Goal: Task Accomplishment & Management: Manage account settings

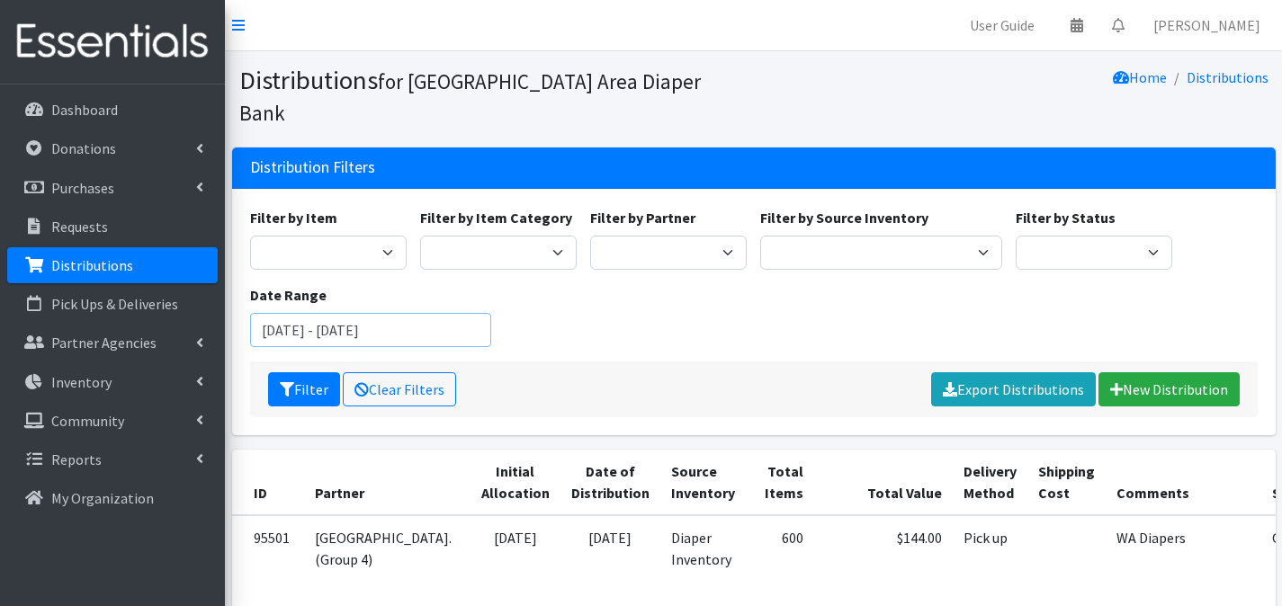
click at [469, 313] on input "[DATE] - [DATE]" at bounding box center [371, 330] width 242 height 34
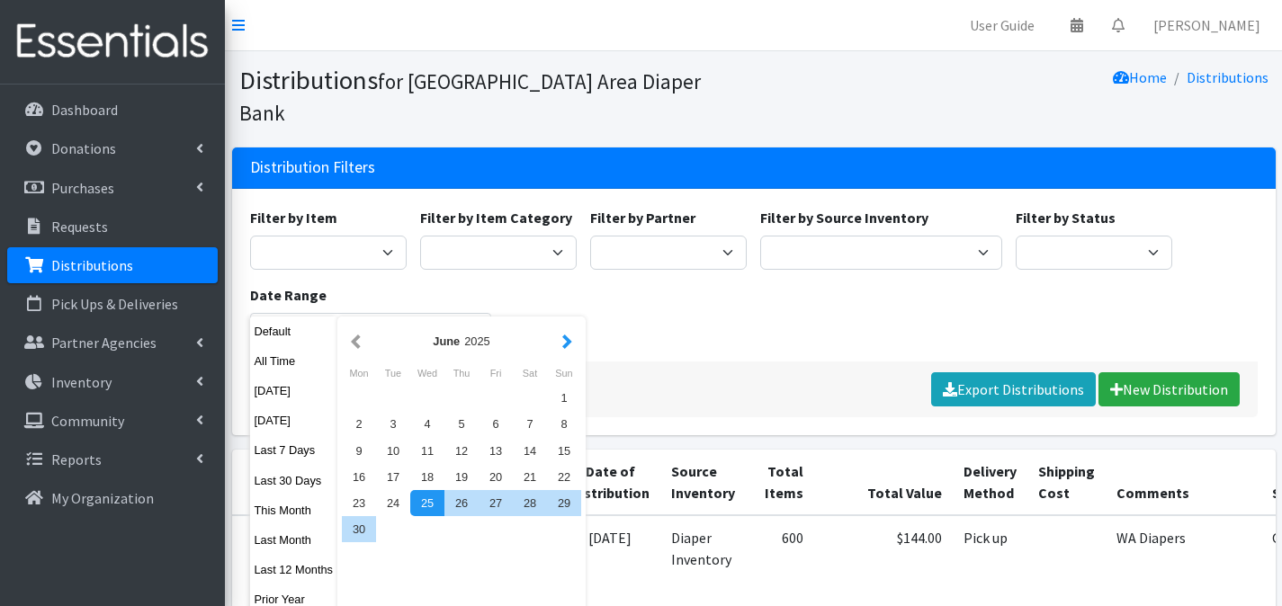
click at [577, 344] on button "button" at bounding box center [567, 341] width 19 height 22
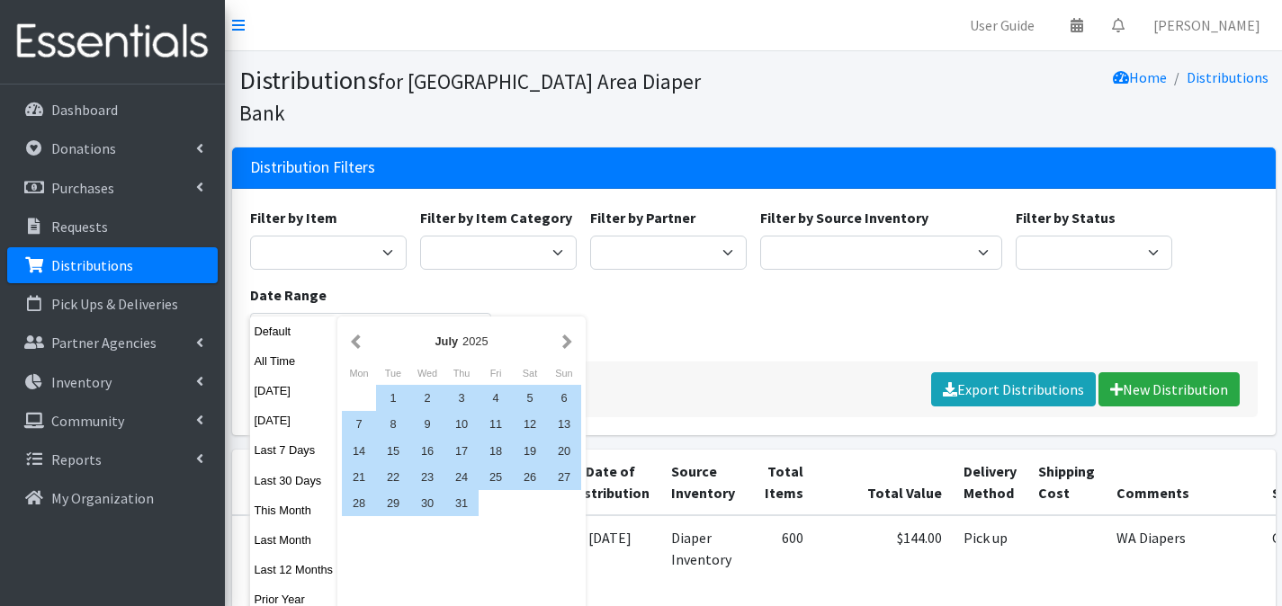
click at [577, 344] on button "button" at bounding box center [567, 341] width 19 height 22
click at [491, 385] on div "1" at bounding box center [496, 398] width 34 height 26
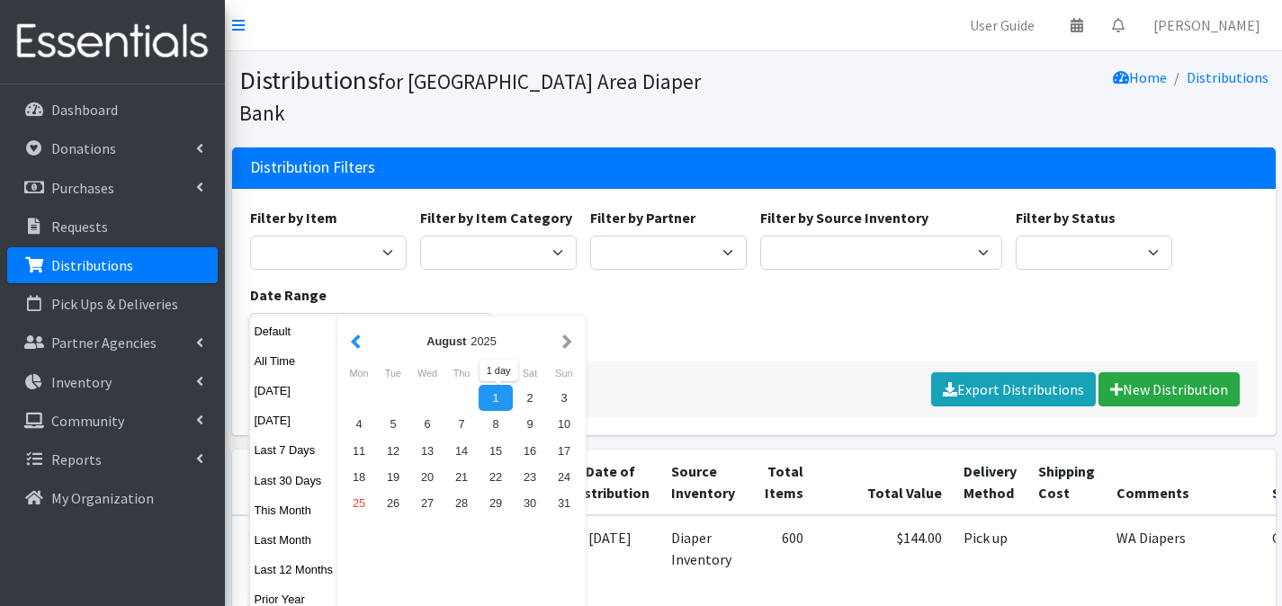
click at [365, 342] on button "button" at bounding box center [355, 341] width 19 height 22
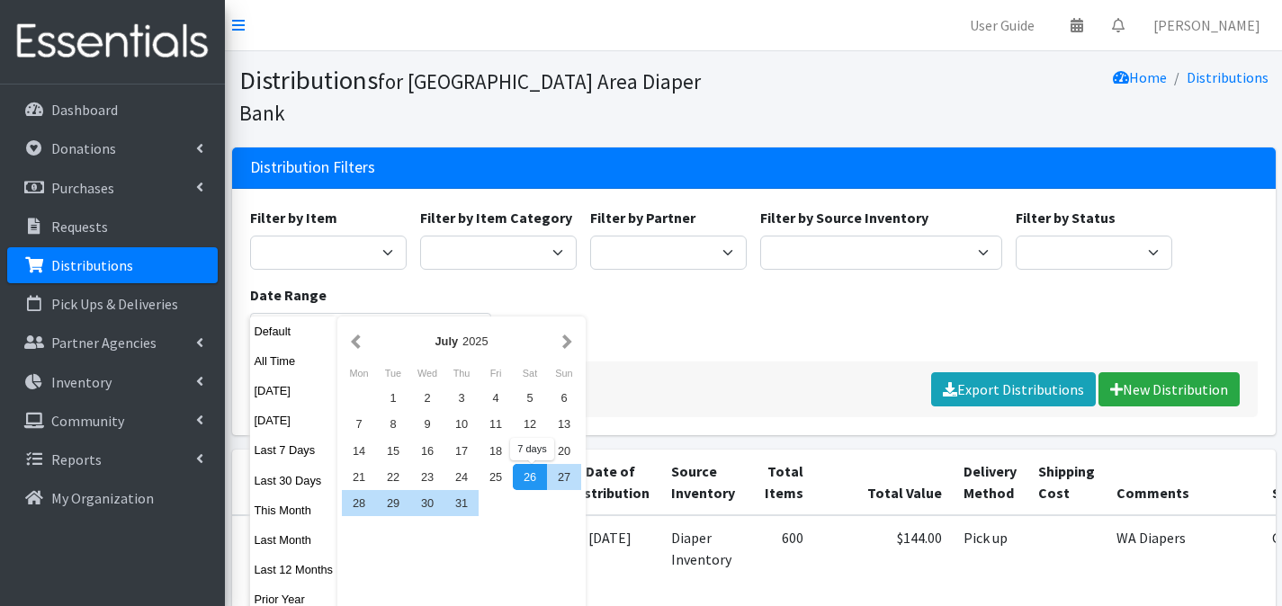
click at [532, 481] on div "26" at bounding box center [530, 477] width 34 height 26
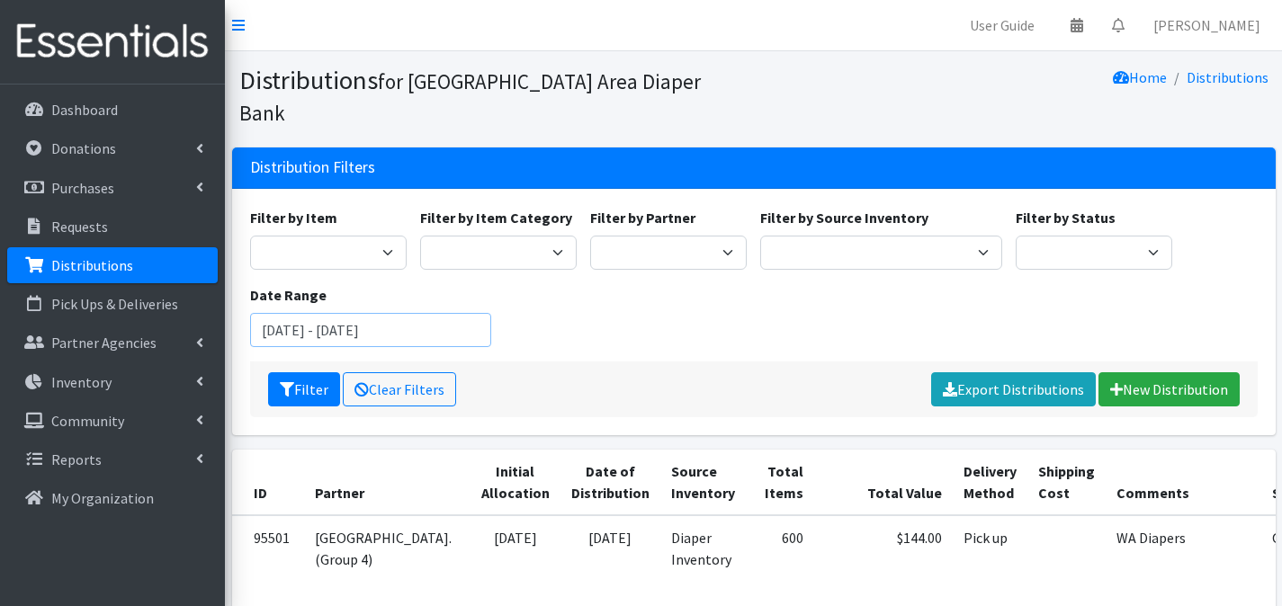
click at [382, 313] on input "[DATE] - [DATE]" at bounding box center [371, 330] width 242 height 34
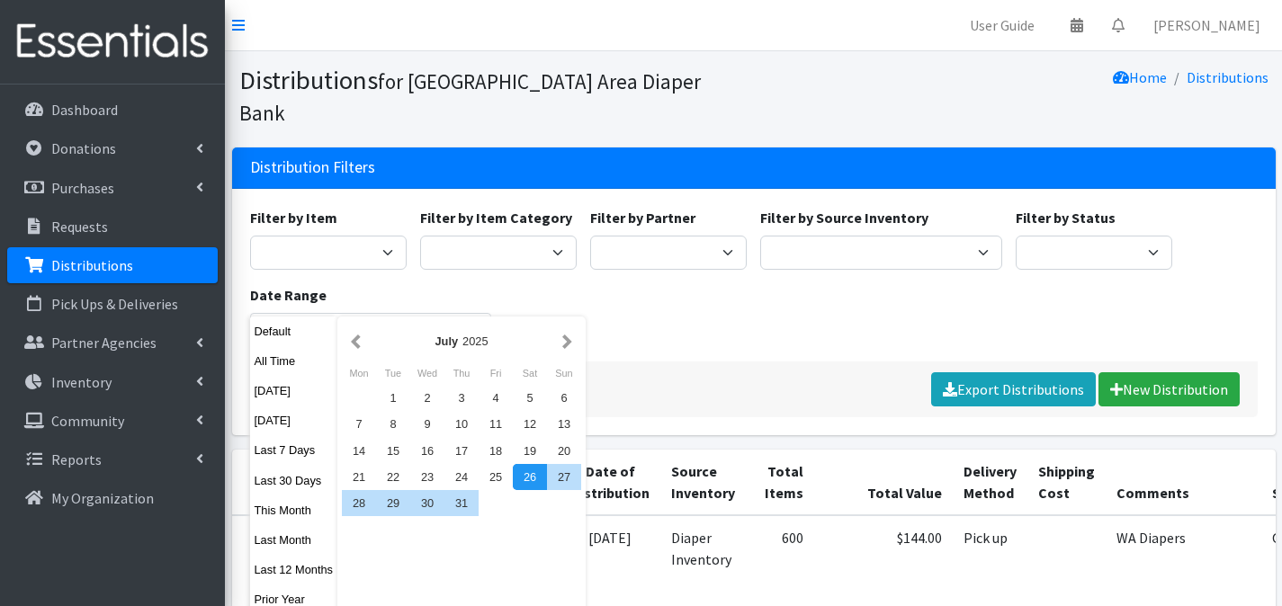
click at [538, 480] on div "26" at bounding box center [530, 477] width 34 height 26
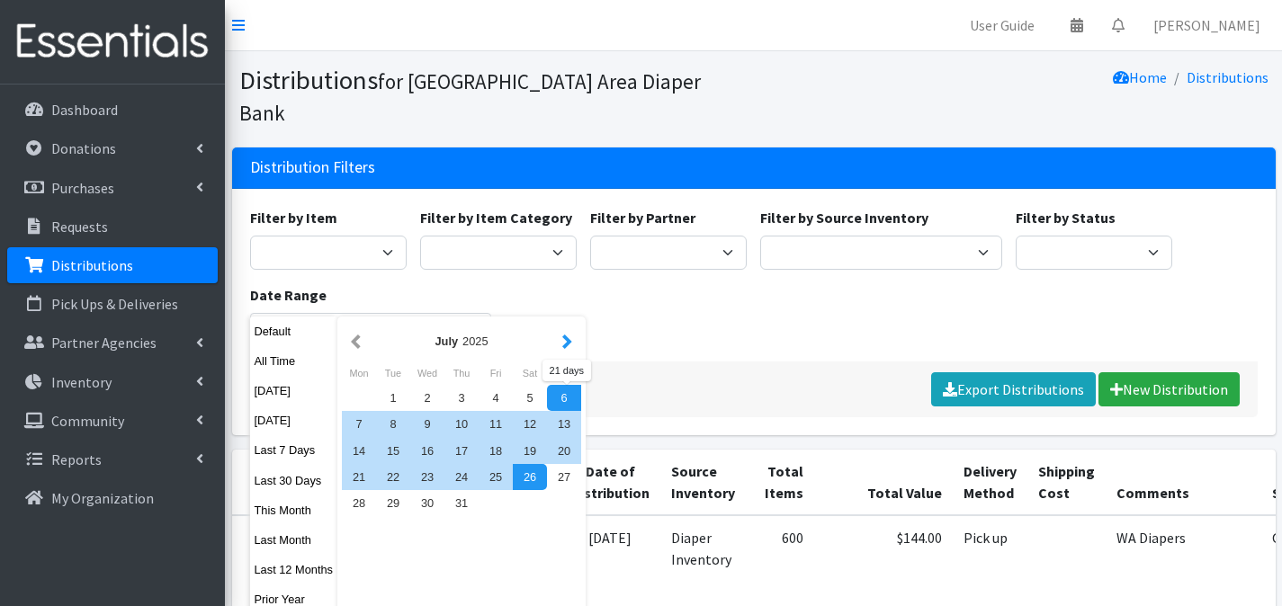
click at [572, 338] on button "button" at bounding box center [567, 341] width 19 height 22
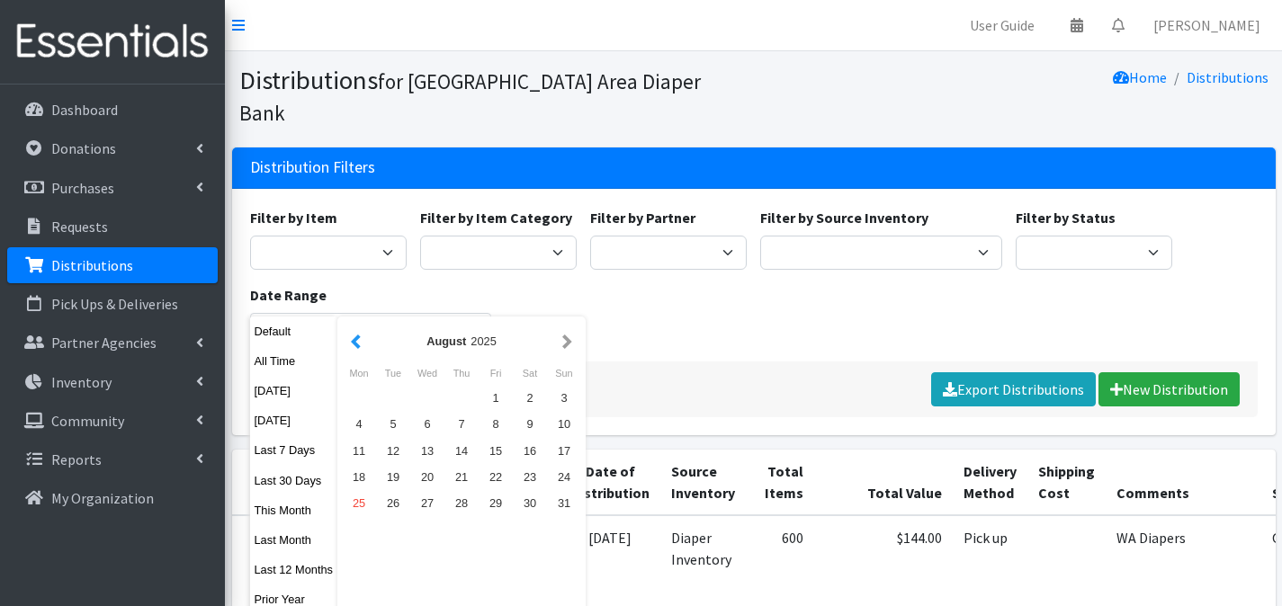
click at [362, 345] on button "button" at bounding box center [355, 341] width 19 height 22
click at [497, 473] on div "25" at bounding box center [496, 477] width 34 height 26
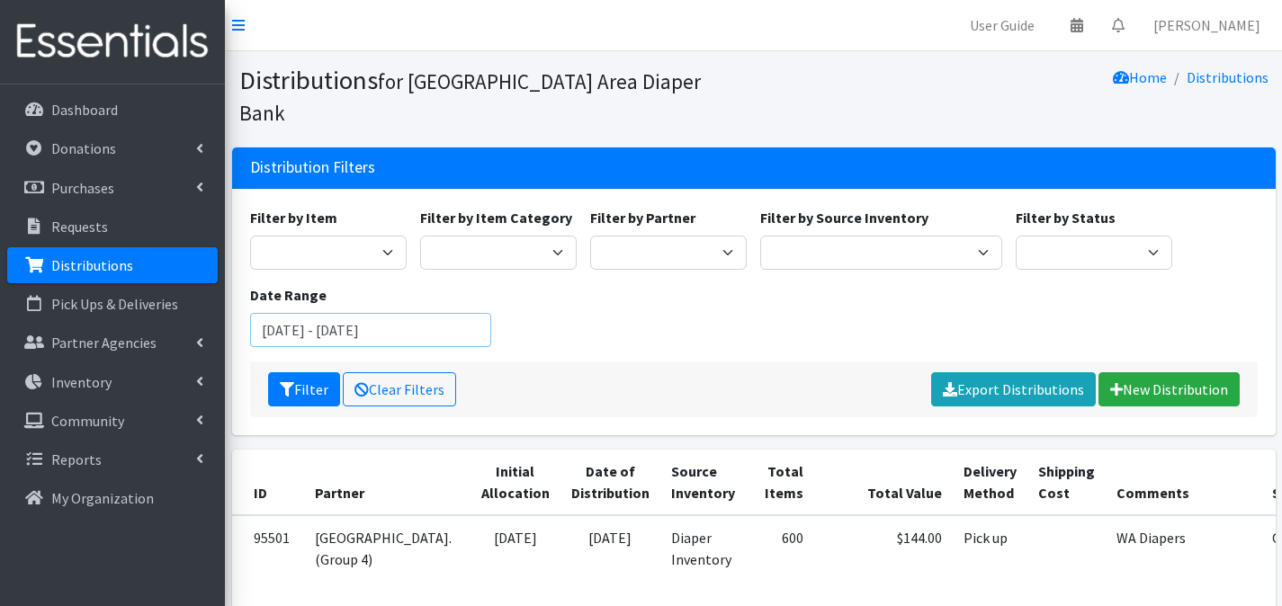
click at [410, 313] on input "[DATE] - [DATE]" at bounding box center [371, 330] width 242 height 34
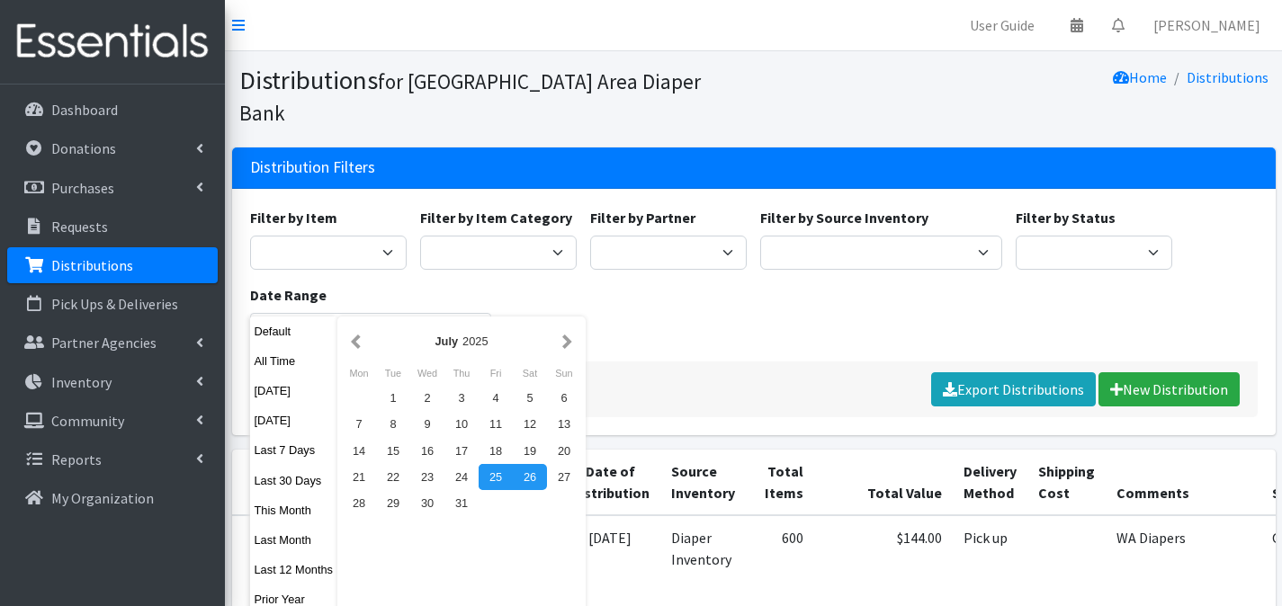
click at [502, 479] on div "25" at bounding box center [496, 477] width 34 height 26
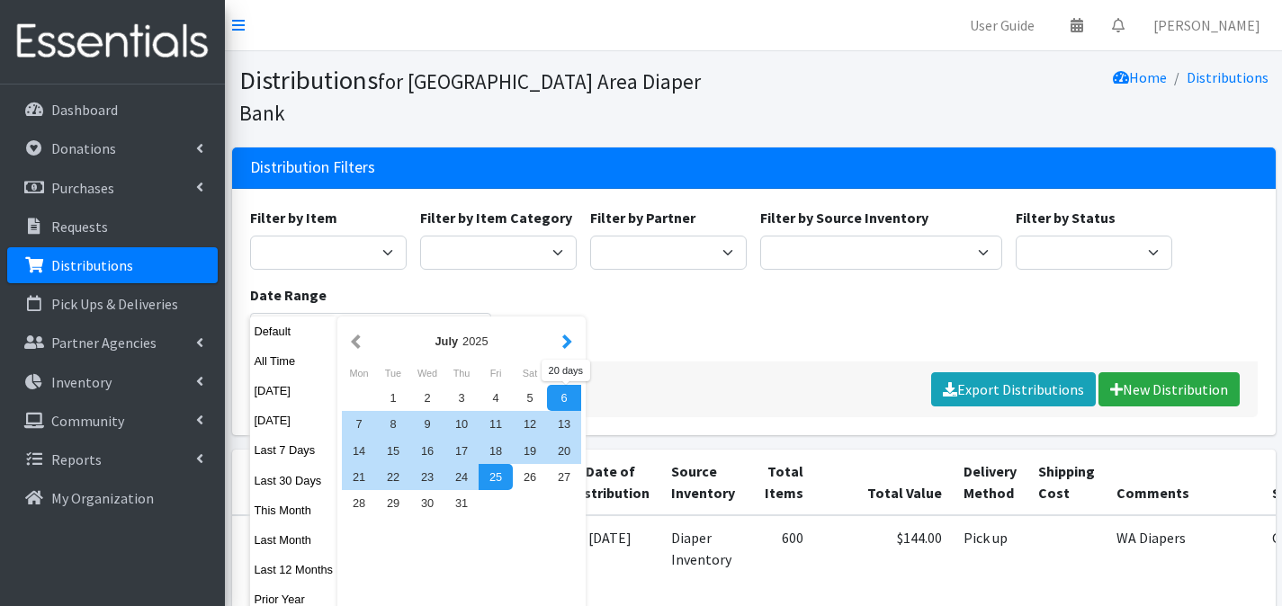
click at [571, 348] on button "button" at bounding box center [567, 341] width 19 height 22
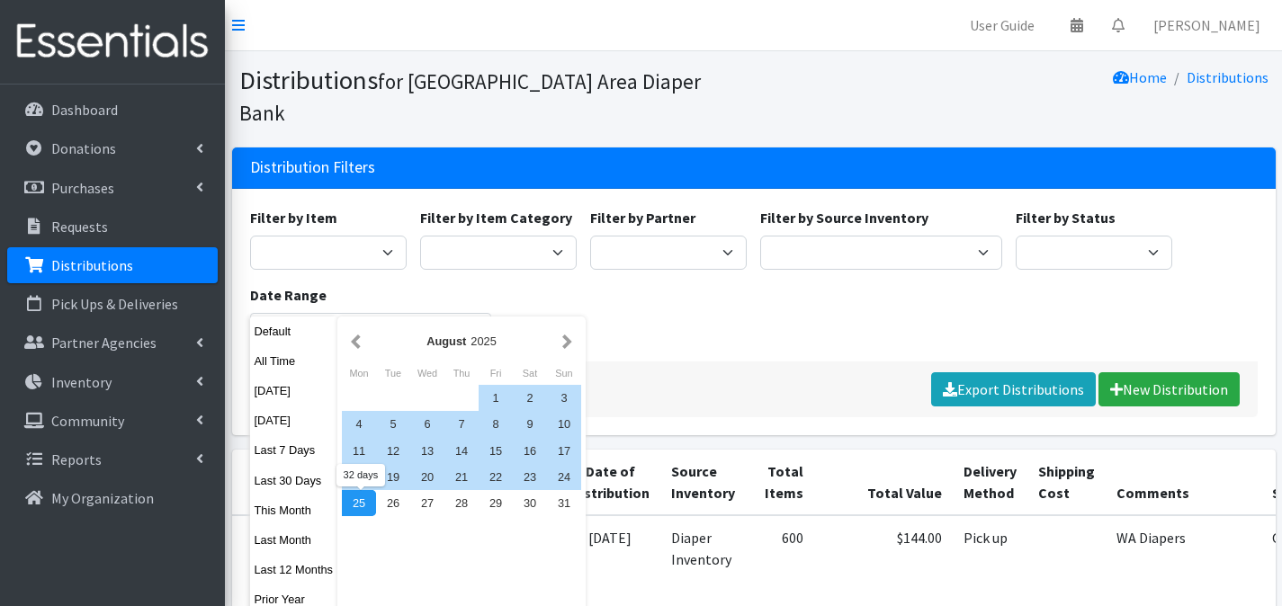
click at [361, 504] on div "25" at bounding box center [359, 503] width 34 height 26
type input "[DATE] - [DATE]"
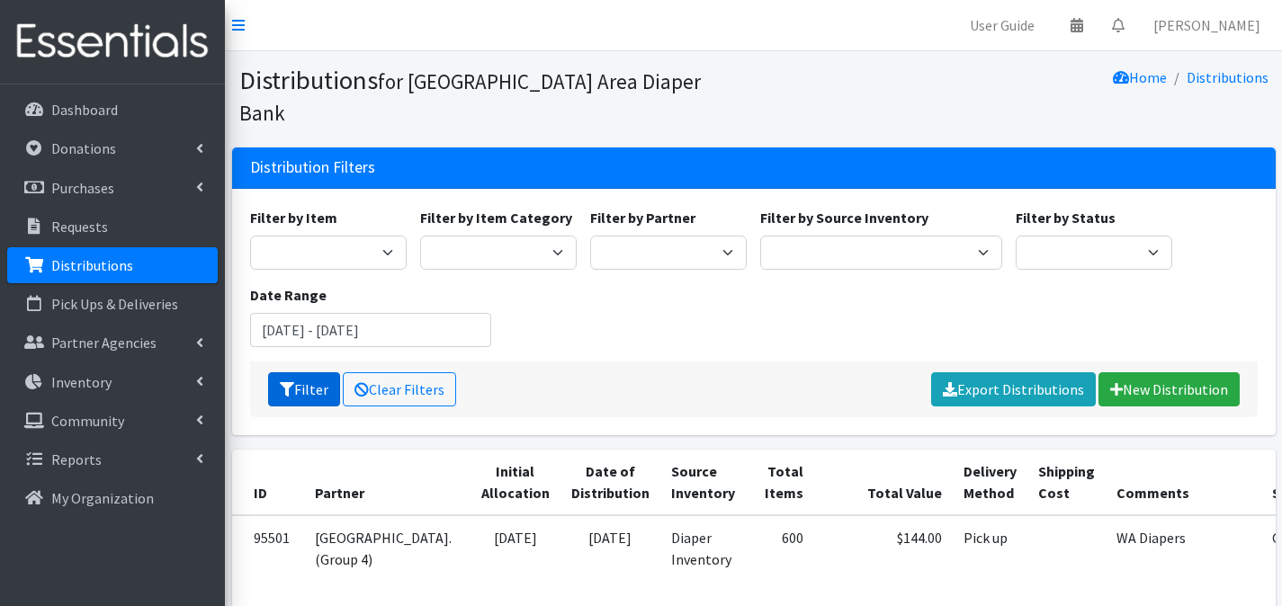
click at [310, 372] on button "Filter" at bounding box center [304, 389] width 72 height 34
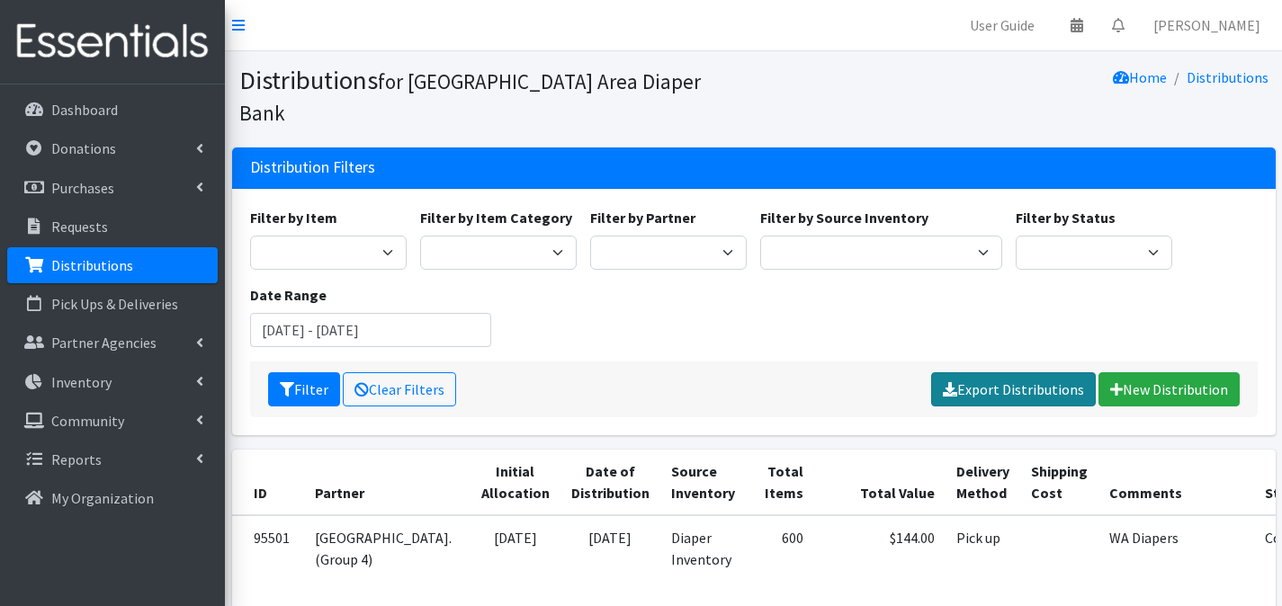
click at [991, 372] on link "Export Distributions" at bounding box center [1013, 389] width 165 height 34
click at [1049, 3] on nav "User Guide 0 Pick-ups remaining this week View Calendar 0 Requests 0 Partner Ag…" at bounding box center [753, 25] width 1057 height 51
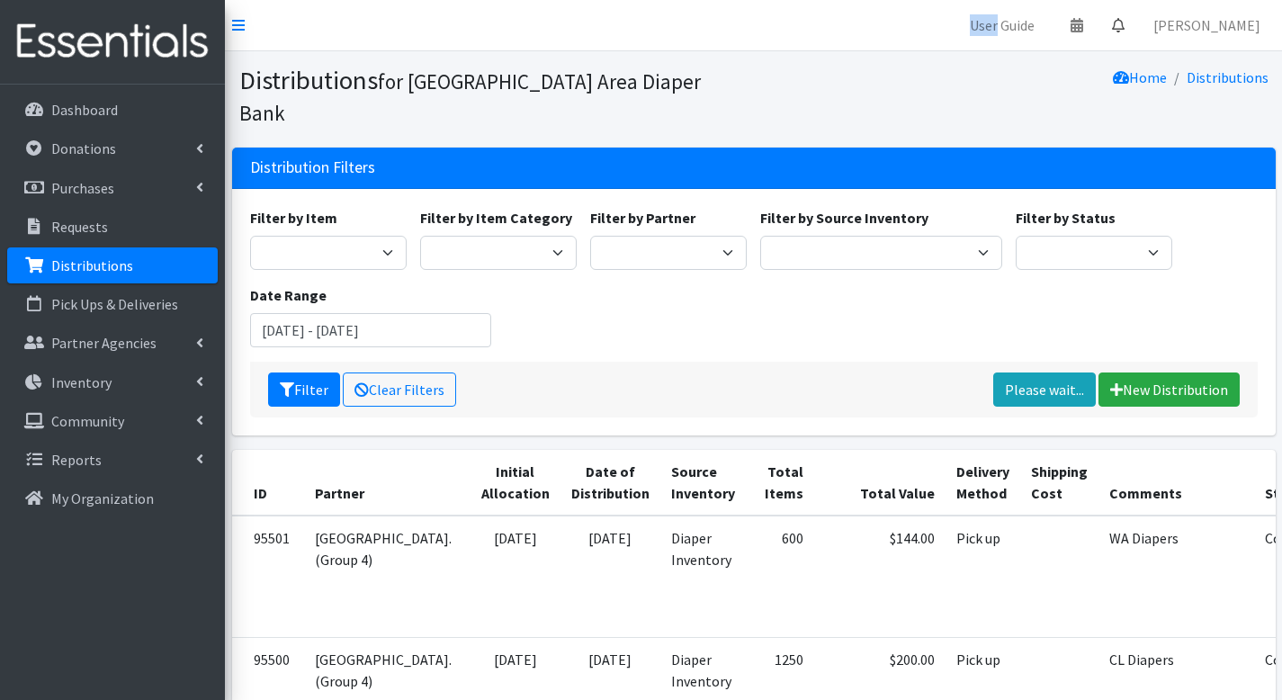
click at [1124, 31] on icon at bounding box center [1118, 25] width 13 height 14
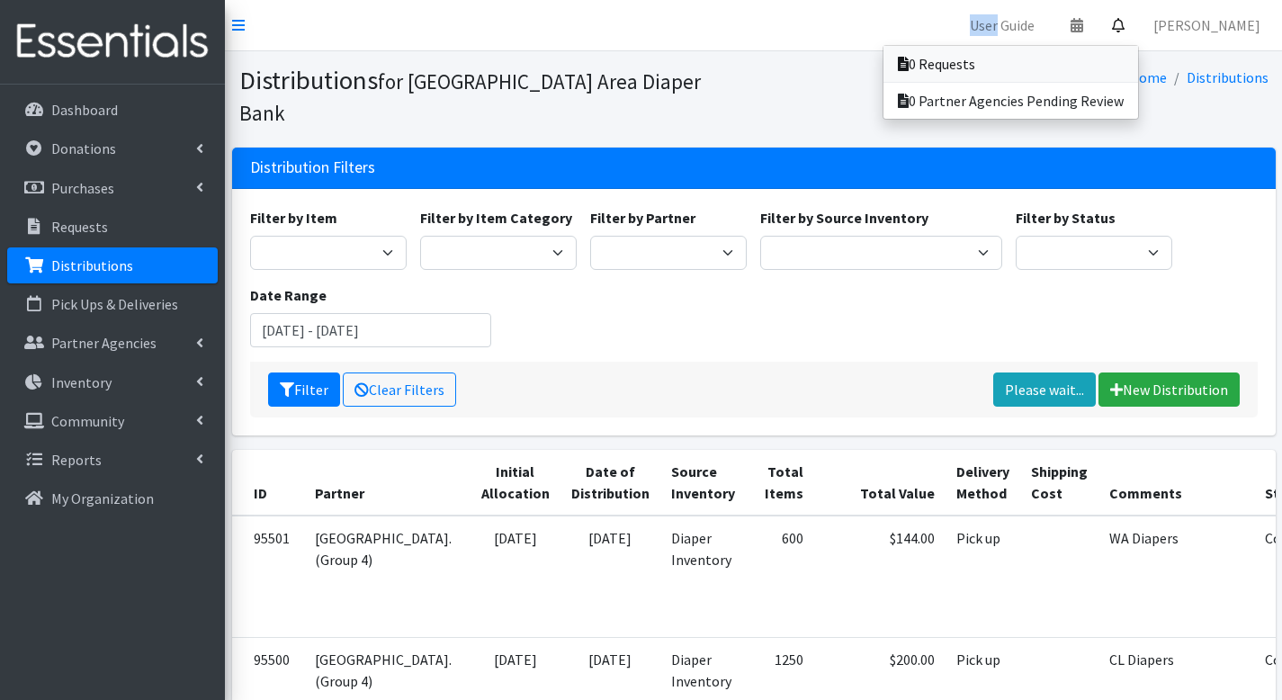
click at [1109, 63] on link "0 Requests" at bounding box center [1010, 64] width 255 height 36
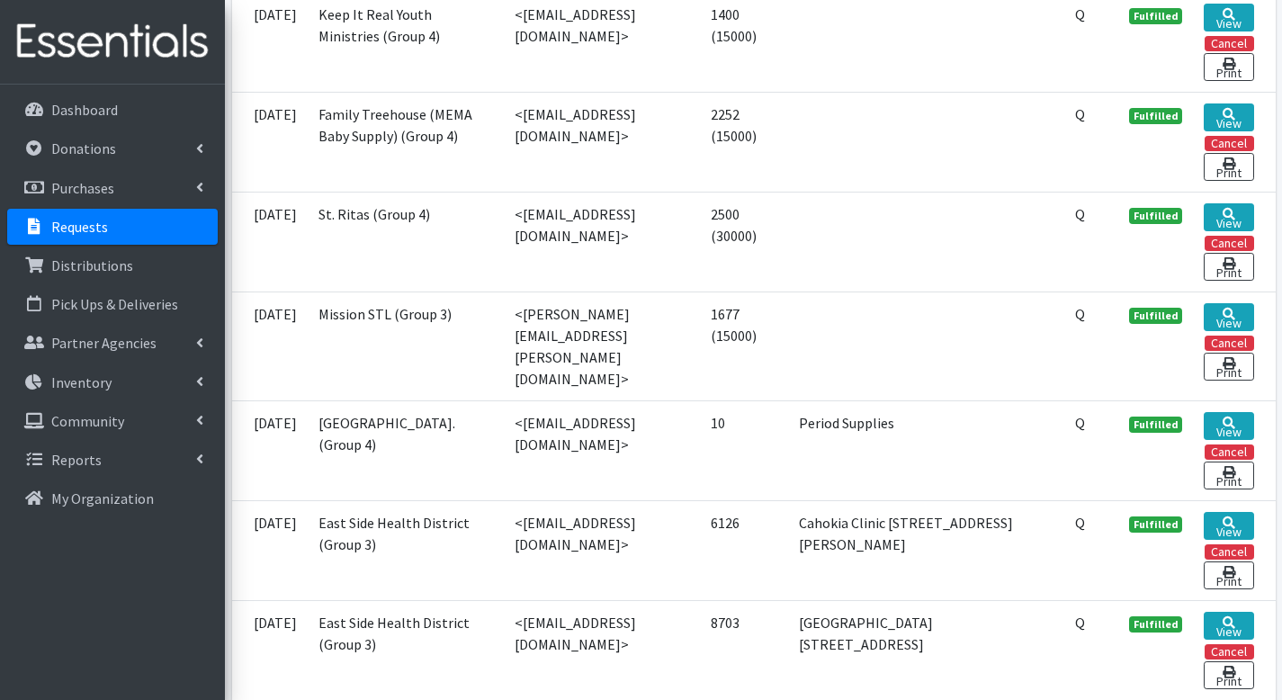
scroll to position [1191, 0]
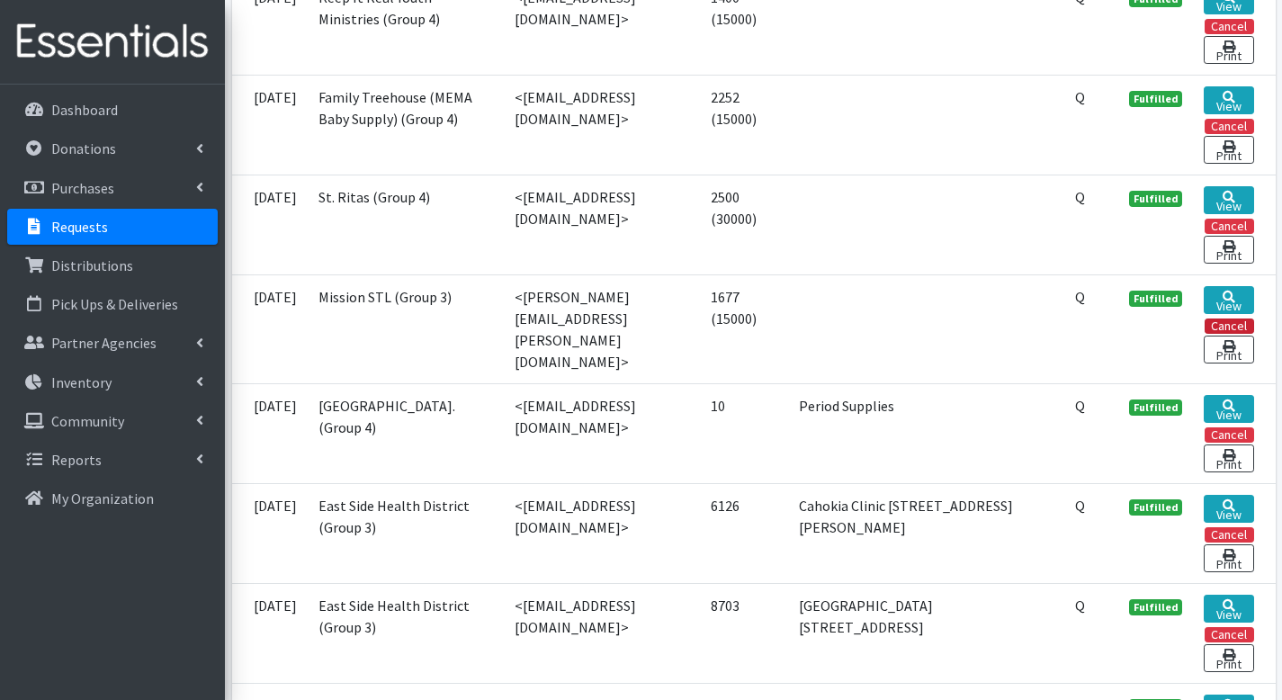
click at [1227, 334] on button "Cancel" at bounding box center [1228, 325] width 49 height 15
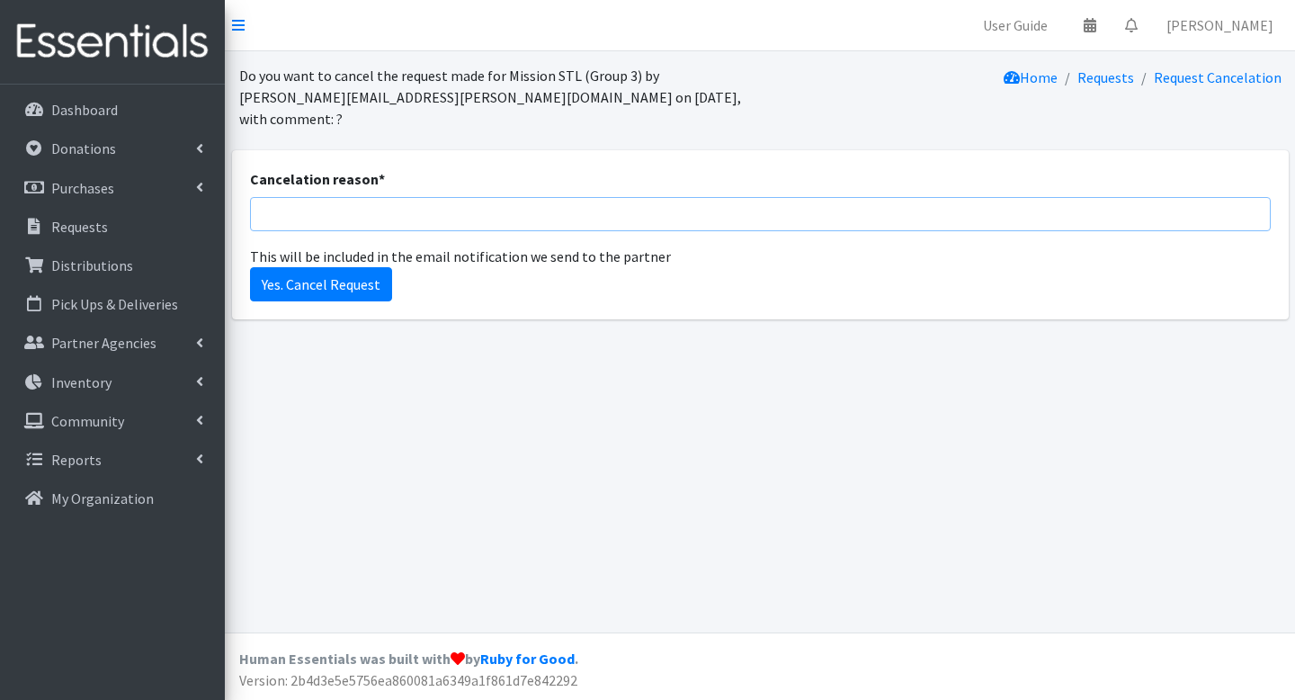
click at [409, 197] on input "Cancelation reason *" at bounding box center [760, 214] width 1021 height 34
type input "Duplicate"
click at [286, 267] on input "Yes. Cancel Request" at bounding box center [321, 284] width 142 height 34
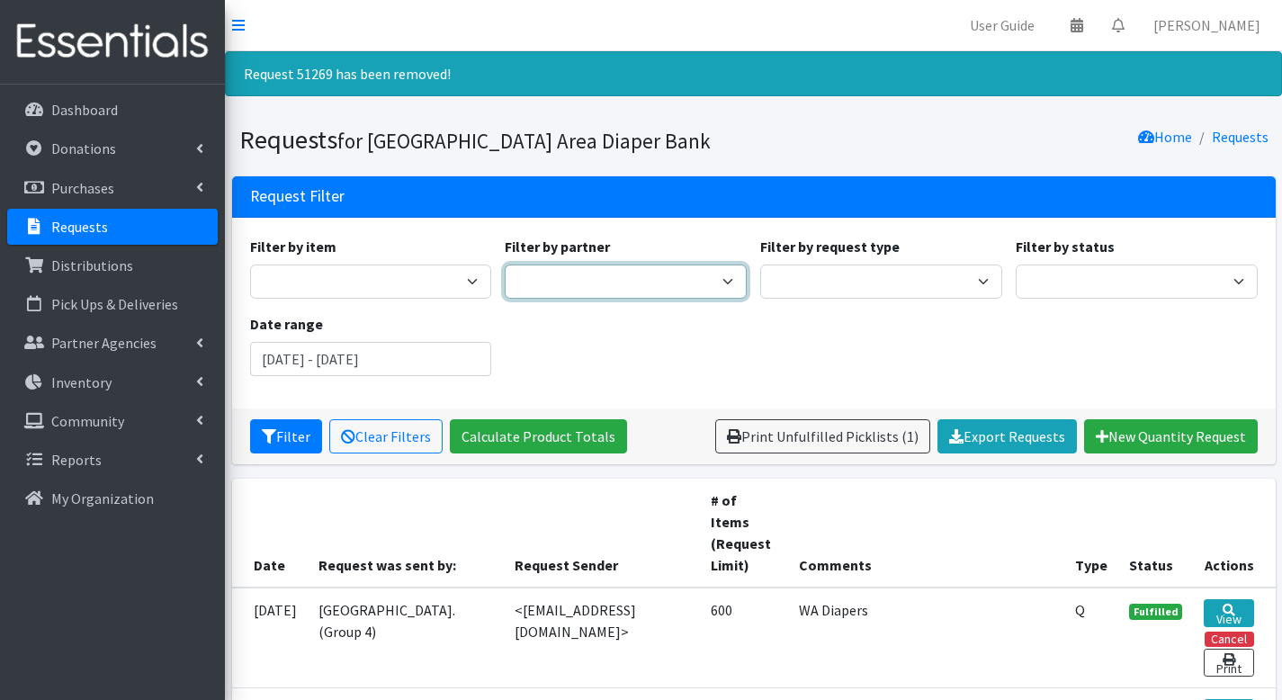
click at [604, 291] on select "AAA- Test Agency Affinia Healthcare (Group 2) Annie Malone (Group 1) ARJ Commun…" at bounding box center [626, 281] width 242 height 34
select select "3544"
click at [505, 264] on select "AAA- Test Agency Affinia Healthcare (Group 2) Annie Malone (Group 1) ARJ Commun…" at bounding box center [626, 281] width 242 height 34
click at [463, 369] on input "[DATE] - [DATE]" at bounding box center [371, 359] width 242 height 34
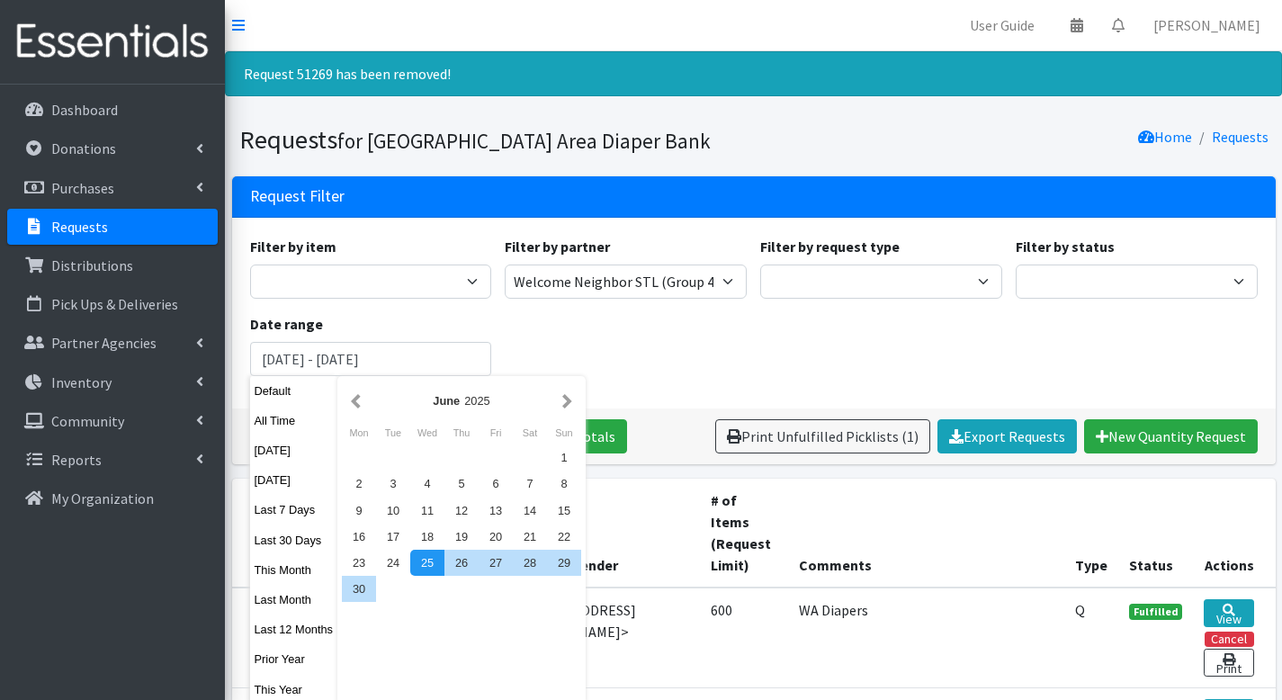
click at [500, 327] on div "Filter by item Adult Briefs (Large/X-Large) Adult Briefs (Medium/Large) Adult B…" at bounding box center [753, 313] width 1021 height 155
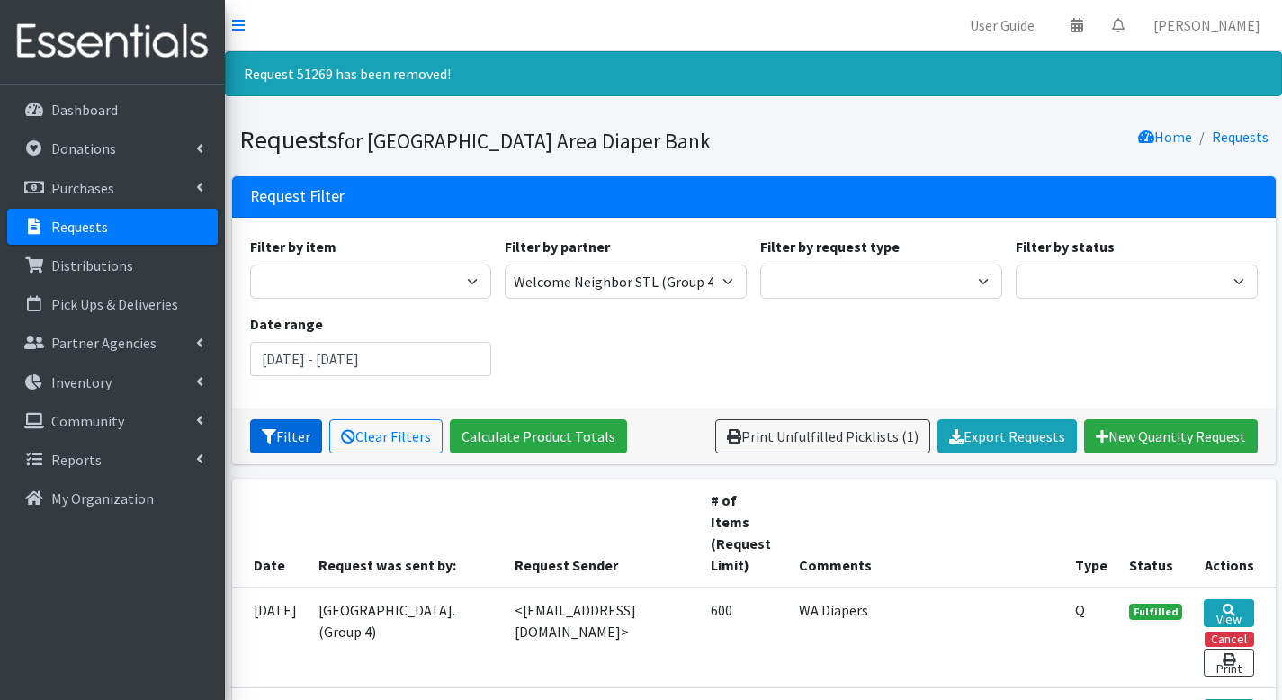
click at [295, 429] on button "Filter" at bounding box center [286, 436] width 72 height 34
